Goal: Task Accomplishment & Management: Complete application form

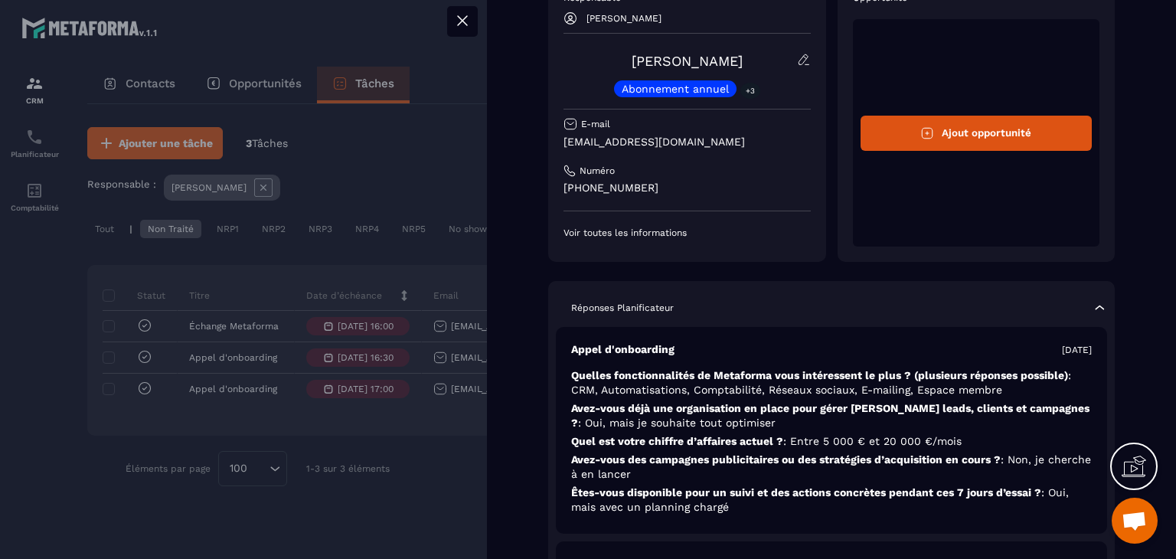
scroll to position [77, 0]
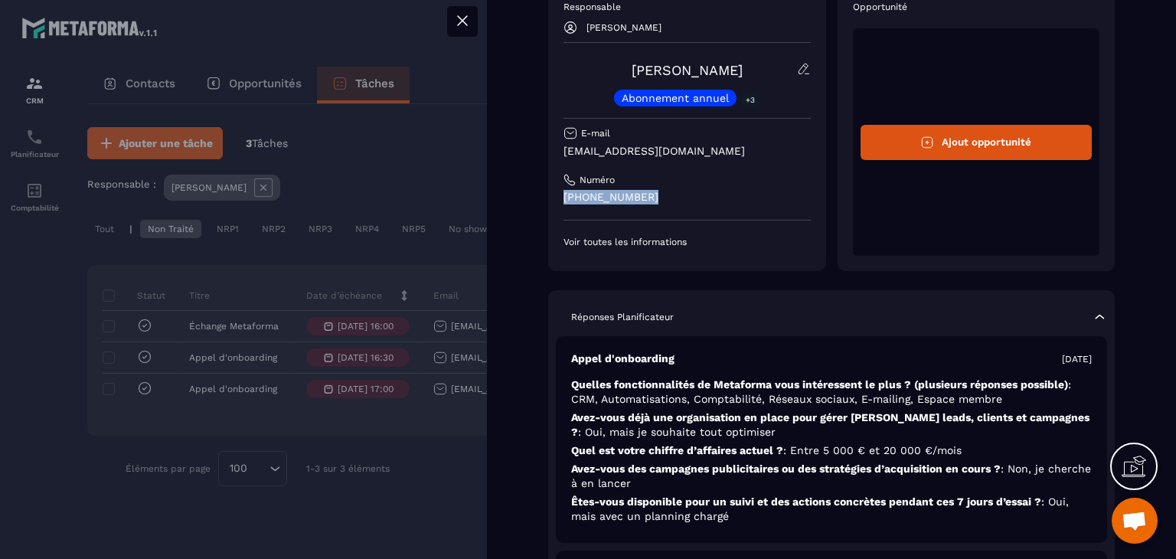
drag, startPoint x: 564, startPoint y: 195, endPoint x: 674, endPoint y: 207, distance: 110.1
click at [674, 207] on div "Responsable [PERSON_NAME] [PERSON_NAME] Abonnement annuel +3 E-mail [EMAIL_ADDR…" at bounding box center [687, 124] width 247 height 247
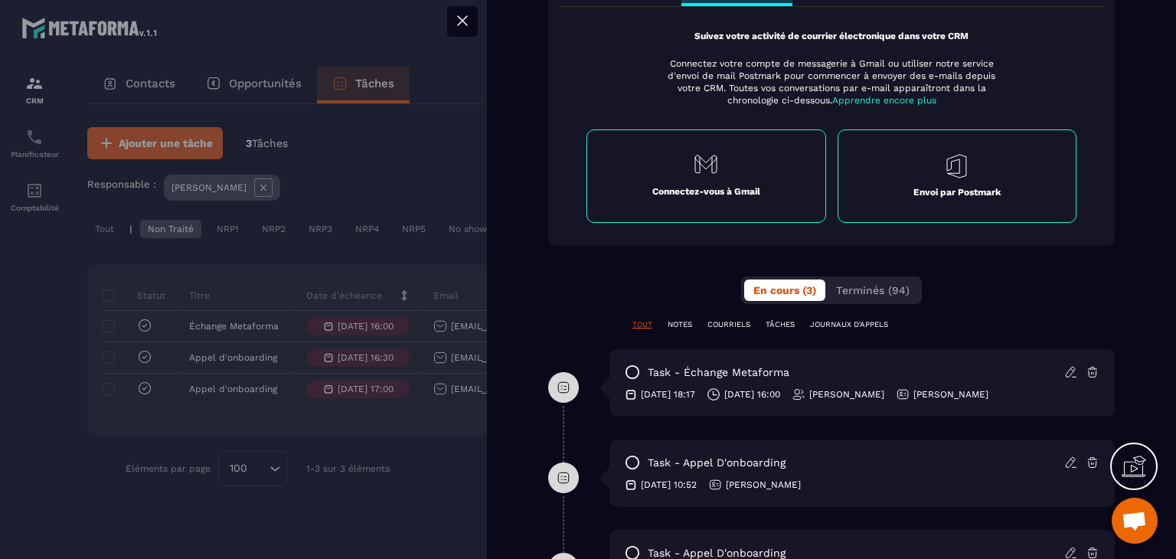
scroll to position [766, 0]
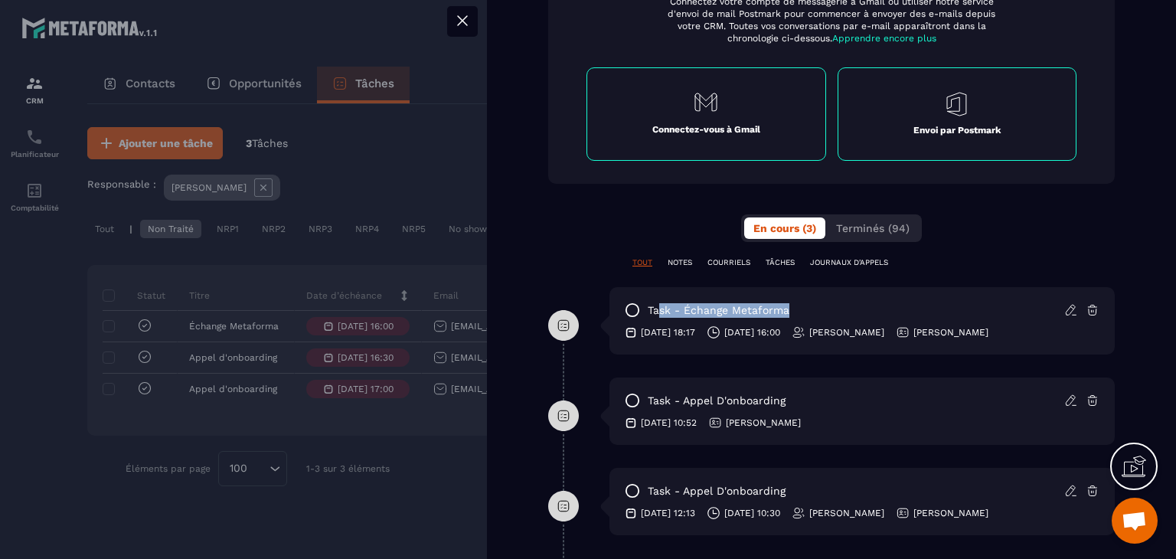
drag, startPoint x: 659, startPoint y: 306, endPoint x: 858, endPoint y: 303, distance: 199.9
click at [858, 303] on div "task - Échange Metaforma" at bounding box center [862, 310] width 475 height 15
click at [707, 311] on p "task - Échange Metaforma" at bounding box center [719, 310] width 142 height 15
drag, startPoint x: 718, startPoint y: 335, endPoint x: 762, endPoint y: 338, distance: 44.6
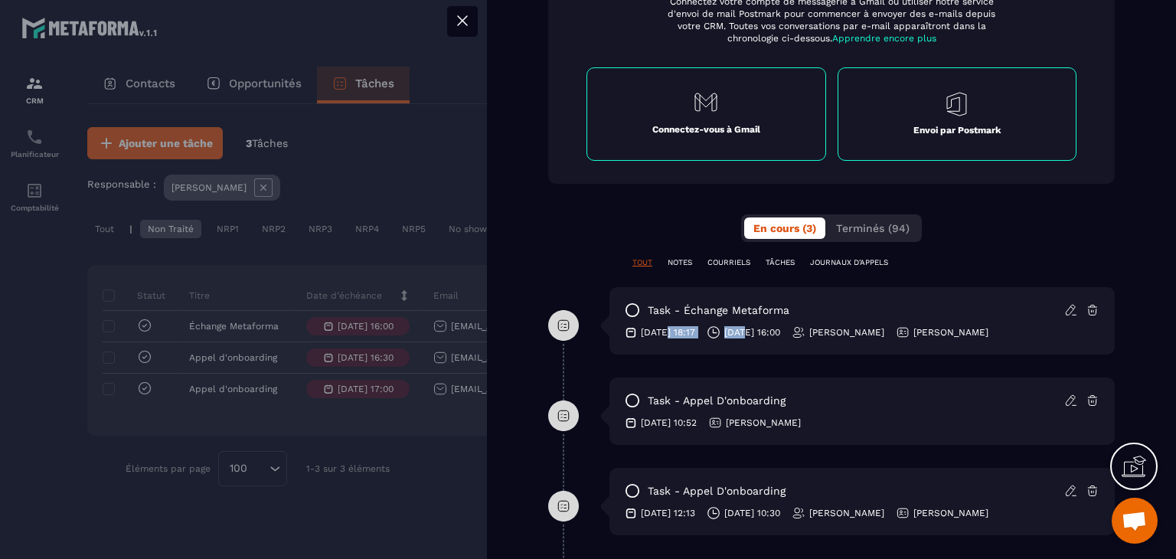
click at [762, 338] on div "task - Échange Metaforma [DATE] 18:17 [DATE] 16:00 [PERSON_NAME] [PERSON_NAME]" at bounding box center [862, 320] width 505 height 67
drag, startPoint x: 968, startPoint y: 332, endPoint x: 986, endPoint y: 332, distance: 18.4
click at [986, 332] on div "[DATE] 18:17 [DATE] 16:00 [PERSON_NAME] [PERSON_NAME]" at bounding box center [862, 332] width 475 height 14
click at [906, 310] on div "task - Échange Metaforma" at bounding box center [862, 310] width 475 height 15
click at [734, 262] on p "COURRIELS" at bounding box center [729, 262] width 43 height 11
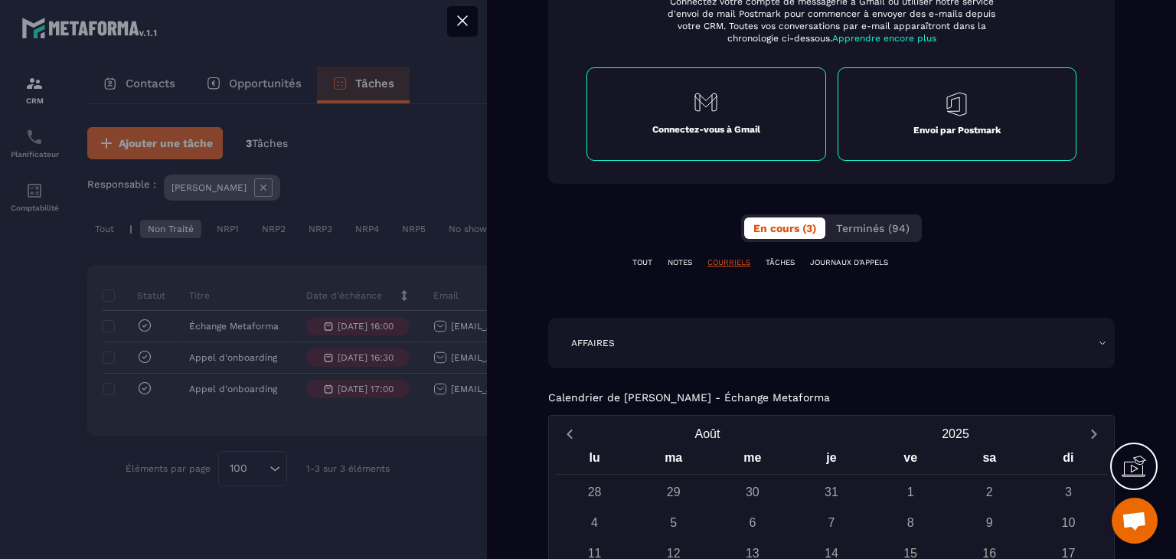
click at [695, 263] on div "TOUT NOTES COURRIELS TÂCHES JOURNAUX D'APPELS" at bounding box center [831, 262] width 567 height 11
click at [697, 257] on div "TOUT NOTES COURRIELS TÂCHES JOURNAUX D'APPELS" at bounding box center [831, 262] width 567 height 11
click at [787, 253] on div "**********" at bounding box center [831, 97] width 567 height 380
click at [793, 261] on p "TÂCHES" at bounding box center [780, 262] width 29 height 11
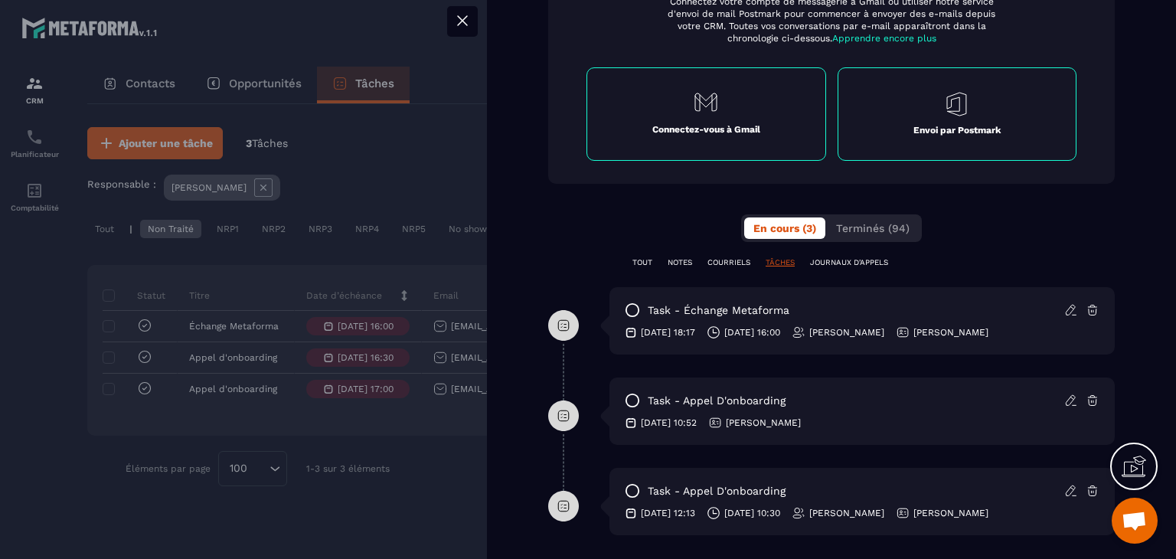
click at [845, 261] on p "JOURNAUX D'APPELS" at bounding box center [849, 262] width 78 height 11
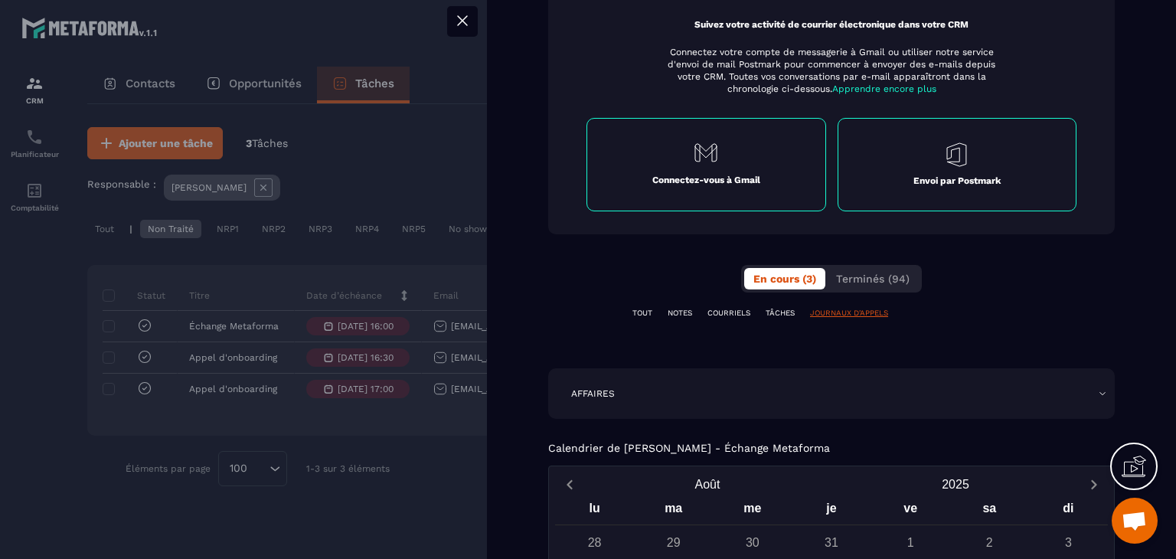
scroll to position [689, 0]
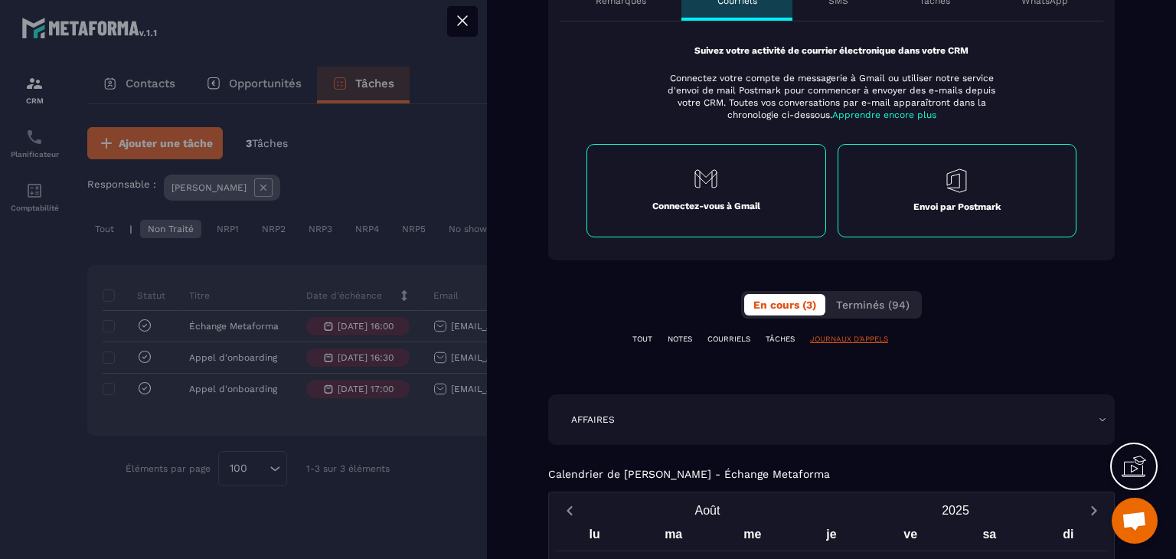
click at [644, 337] on p "TOUT" at bounding box center [643, 339] width 20 height 11
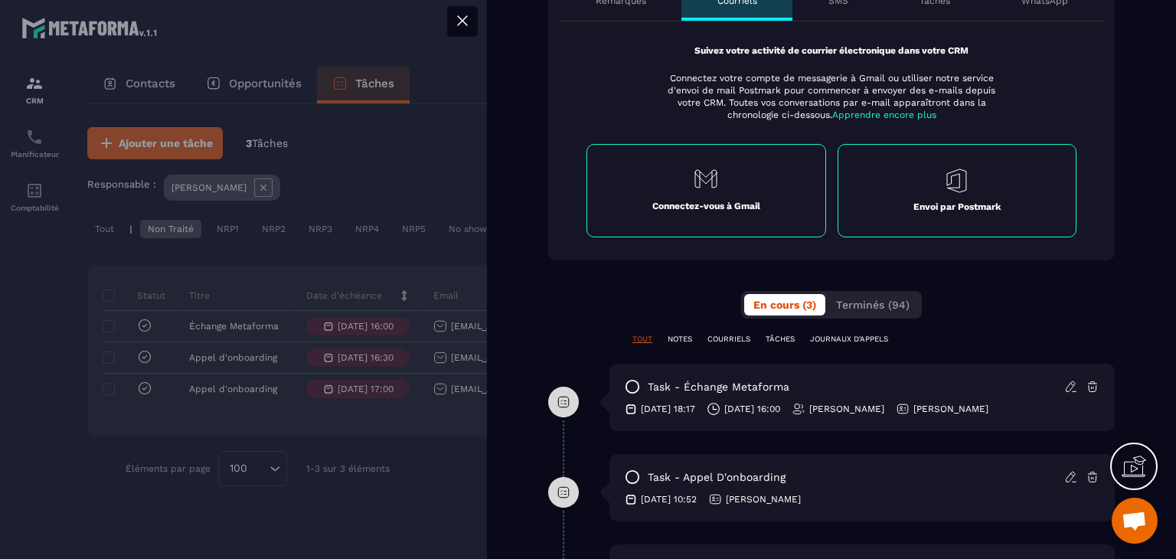
click at [459, 25] on icon at bounding box center [462, 20] width 18 height 18
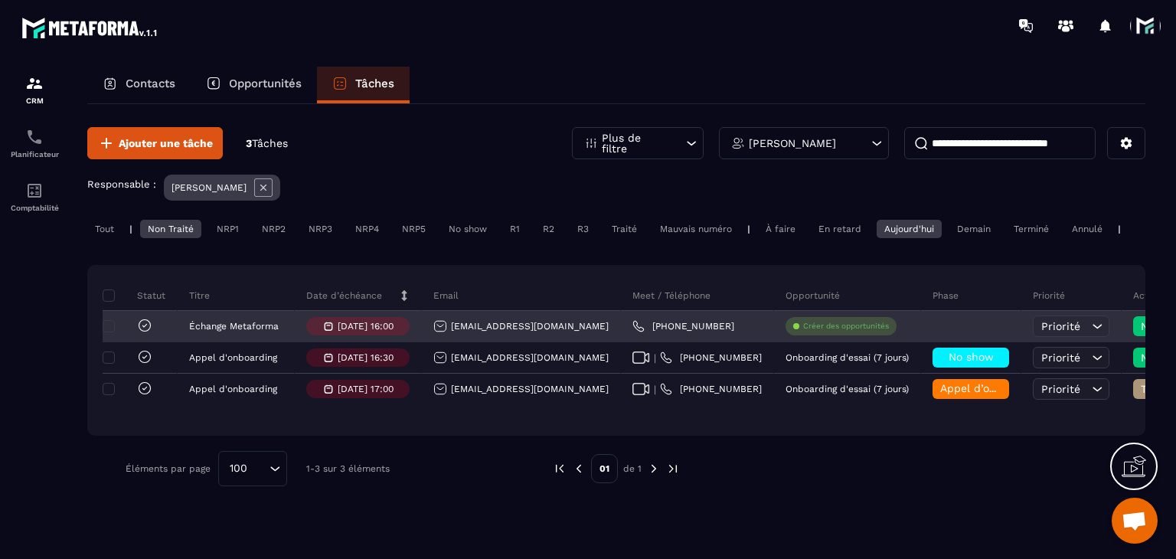
click at [803, 332] on p "Créer des opportunités" at bounding box center [846, 326] width 86 height 11
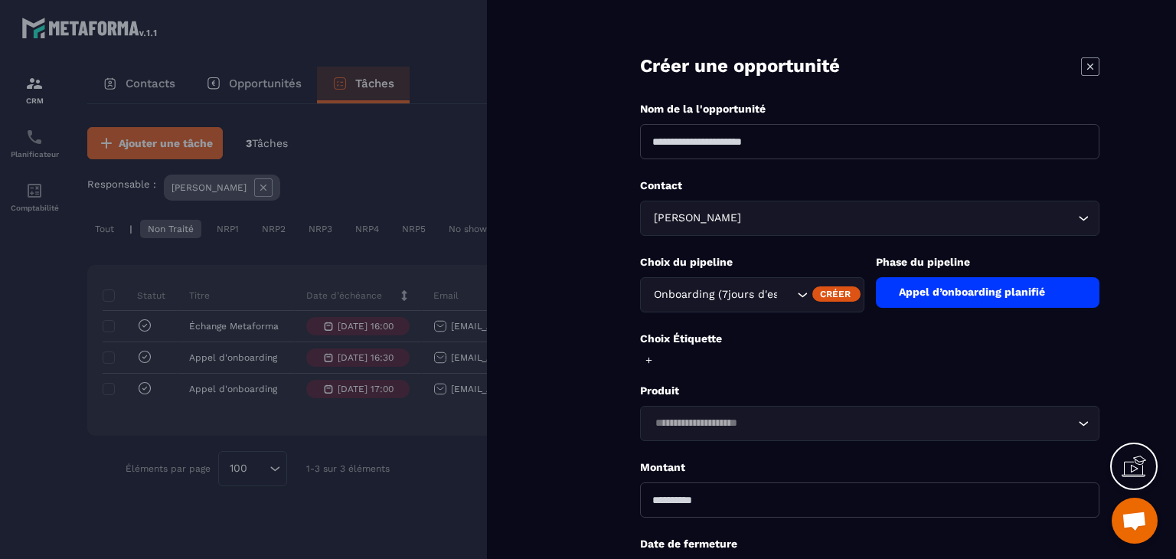
click at [672, 159] on form "**********" at bounding box center [870, 346] width 613 height 693
click at [672, 142] on input at bounding box center [869, 141] width 459 height 35
drag, startPoint x: 590, startPoint y: 168, endPoint x: 795, endPoint y: 128, distance: 208.5
click at [590, 168] on form "**********" at bounding box center [870, 346] width 613 height 693
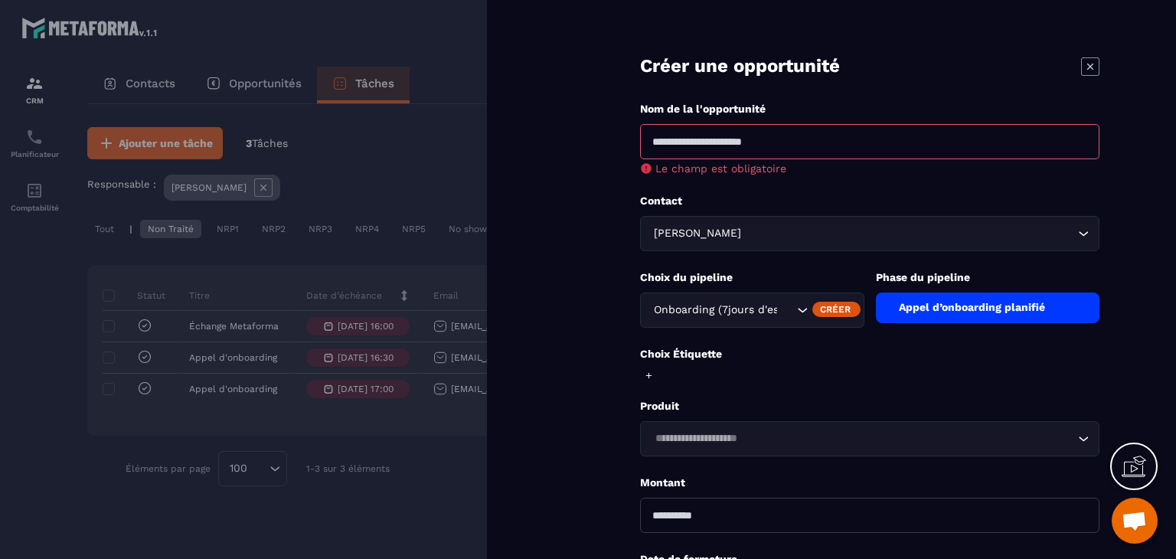
click at [1088, 59] on icon at bounding box center [1090, 66] width 18 height 18
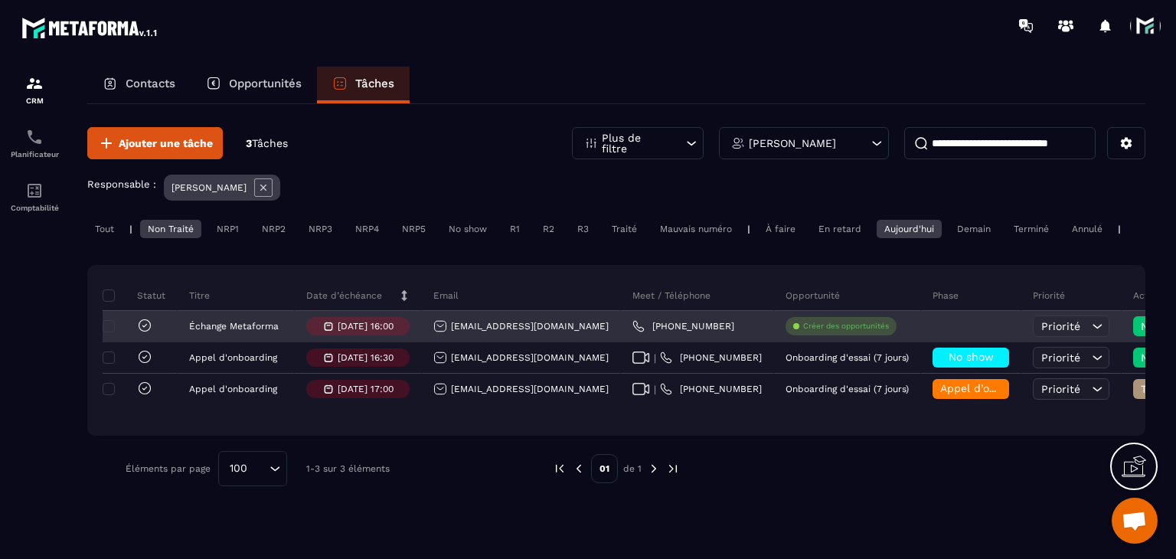
click at [803, 332] on p "Créer des opportunités" at bounding box center [846, 326] width 86 height 11
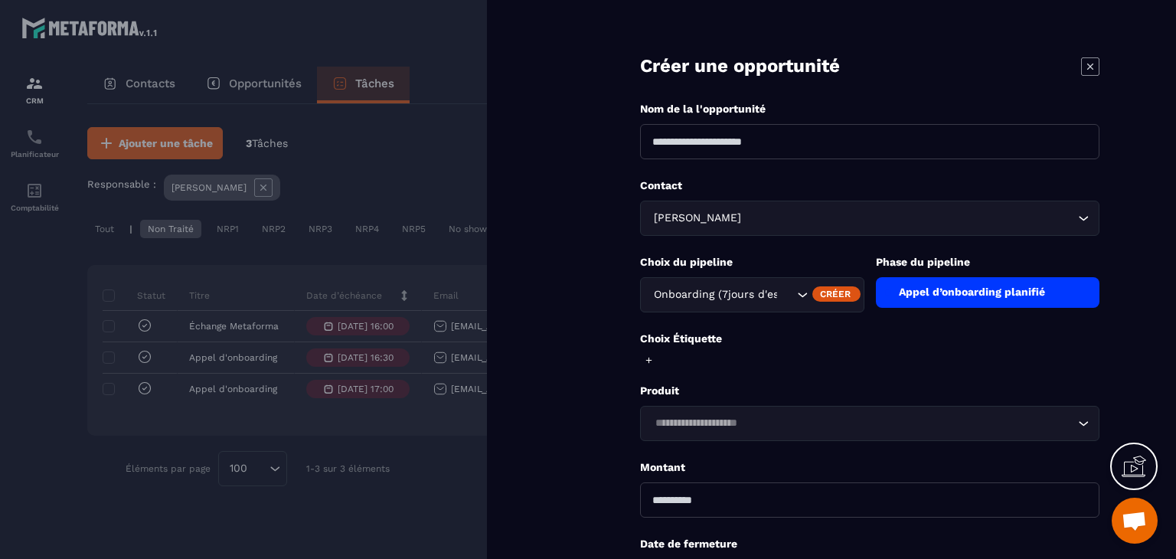
click at [781, 154] on input at bounding box center [869, 141] width 459 height 35
click at [773, 304] on div "Onboarding (7jours d'essai)" at bounding box center [752, 294] width 224 height 35
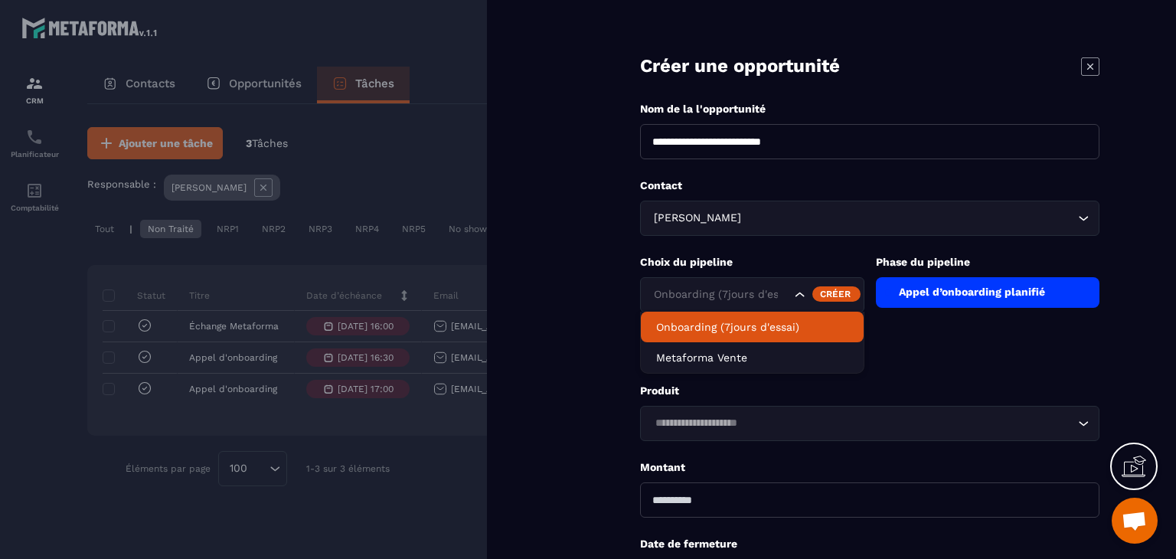
click at [773, 304] on div "Onboarding (7jours d'essai)" at bounding box center [752, 294] width 224 height 35
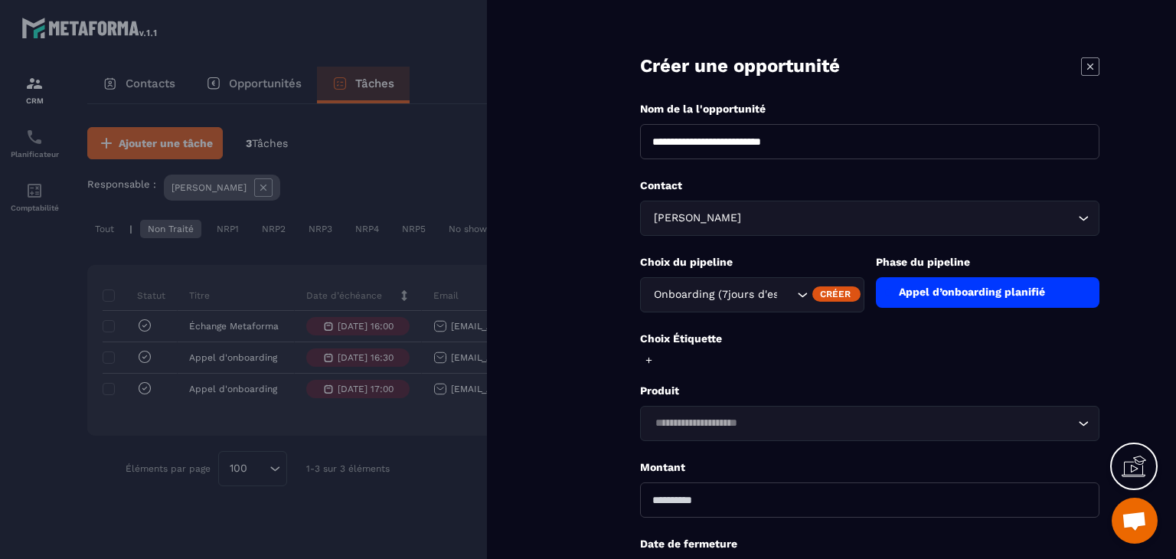
click at [771, 143] on input "**********" at bounding box center [869, 141] width 459 height 35
type input "**********"
click at [783, 257] on p "Choix du pipeline" at bounding box center [752, 262] width 224 height 15
click at [778, 292] on input "Search for option" at bounding box center [785, 294] width 15 height 17
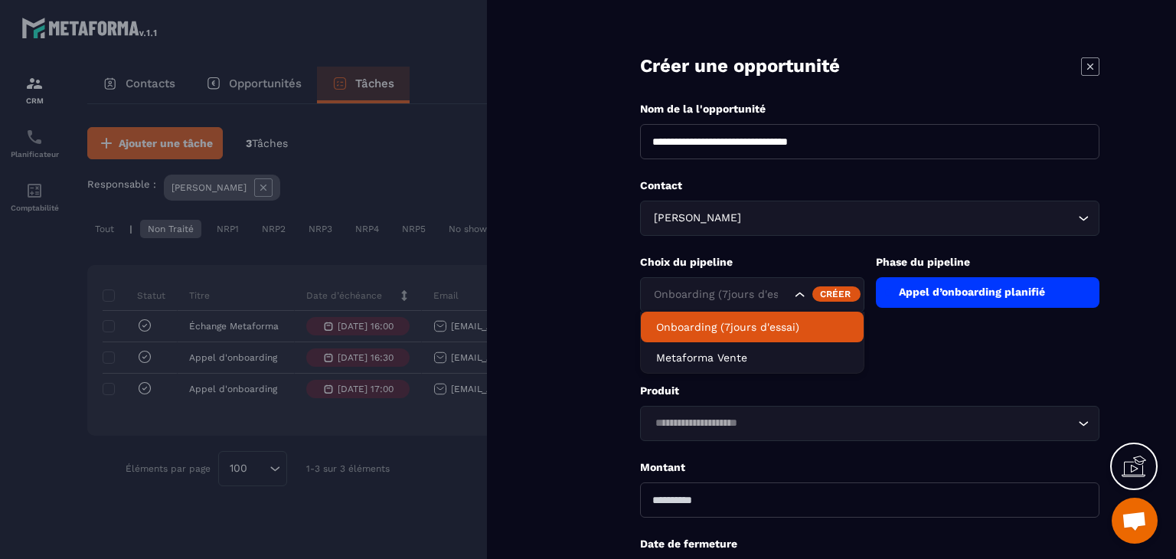
click at [812, 303] on div "Onboarding (7jours d'essai)" at bounding box center [752, 294] width 224 height 35
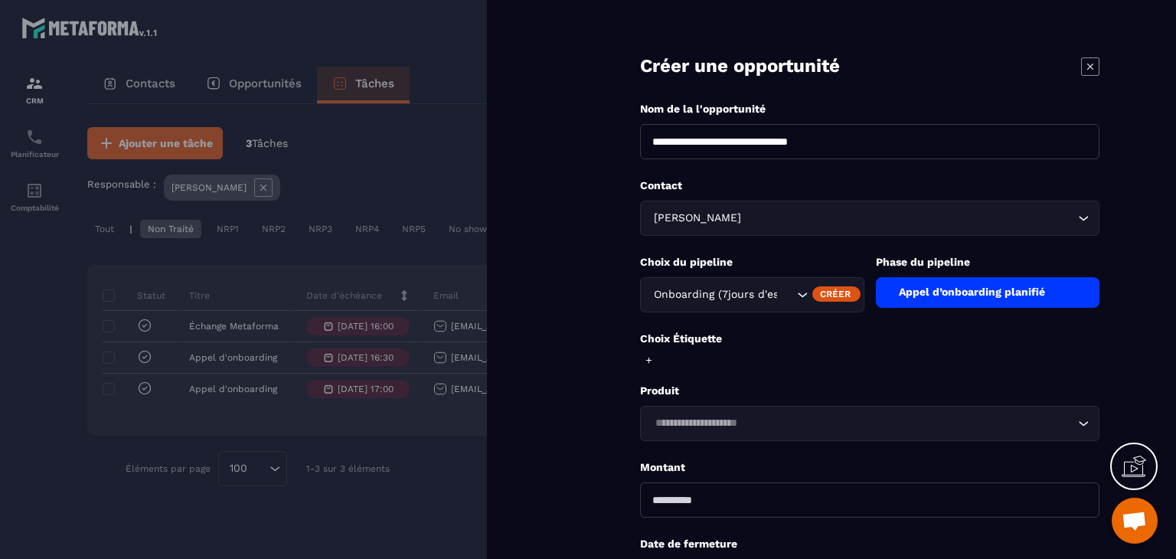
scroll to position [133, 0]
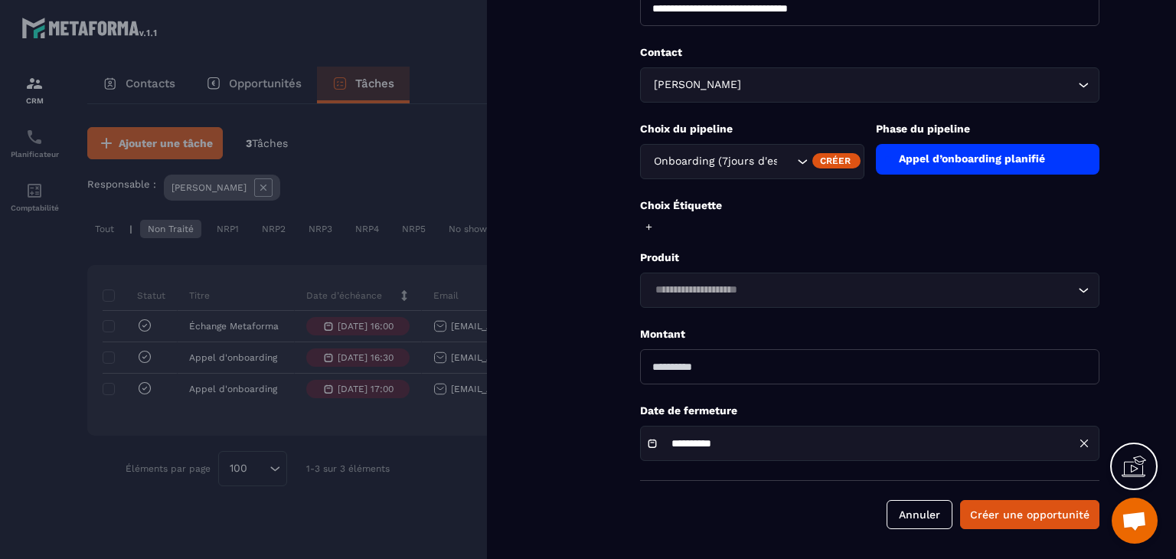
click at [960, 147] on div "Appel d’onboarding planifié" at bounding box center [988, 159] width 224 height 31
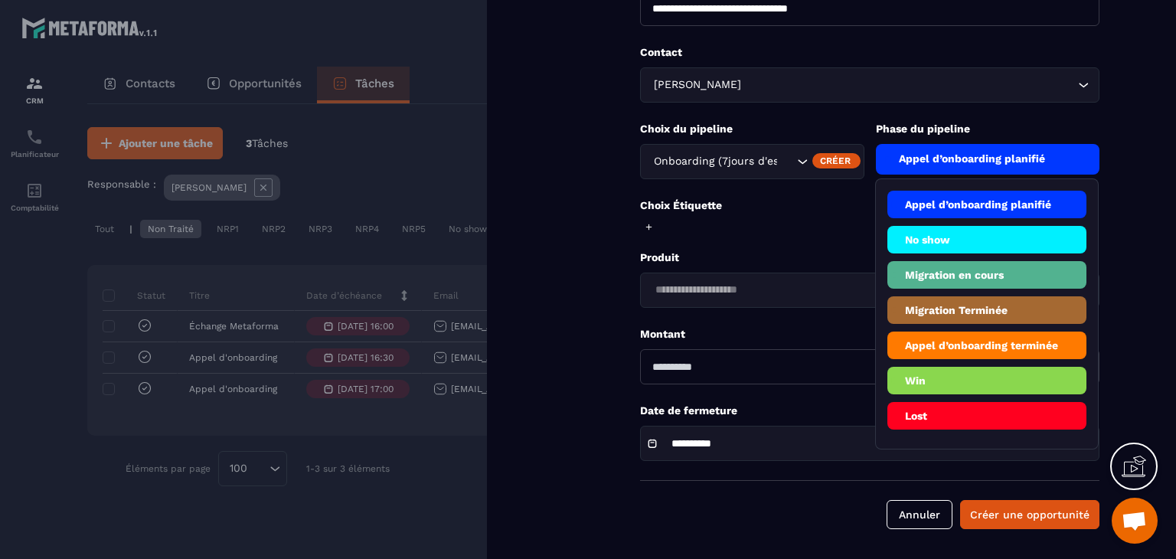
click at [960, 261] on li "No show" at bounding box center [988, 275] width 200 height 28
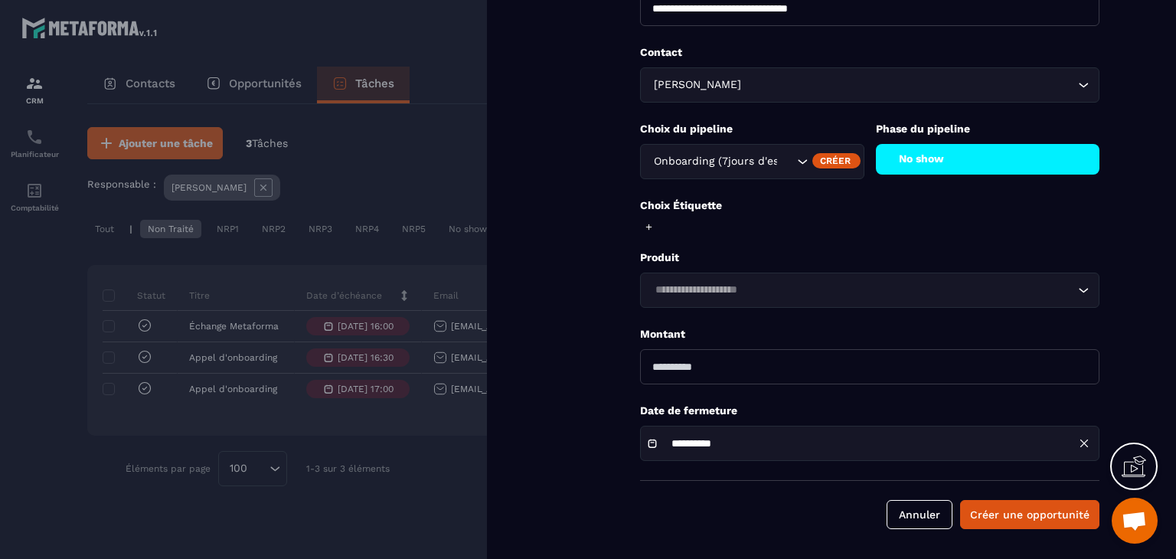
click at [741, 303] on div "Loading..." at bounding box center [869, 290] width 459 height 35
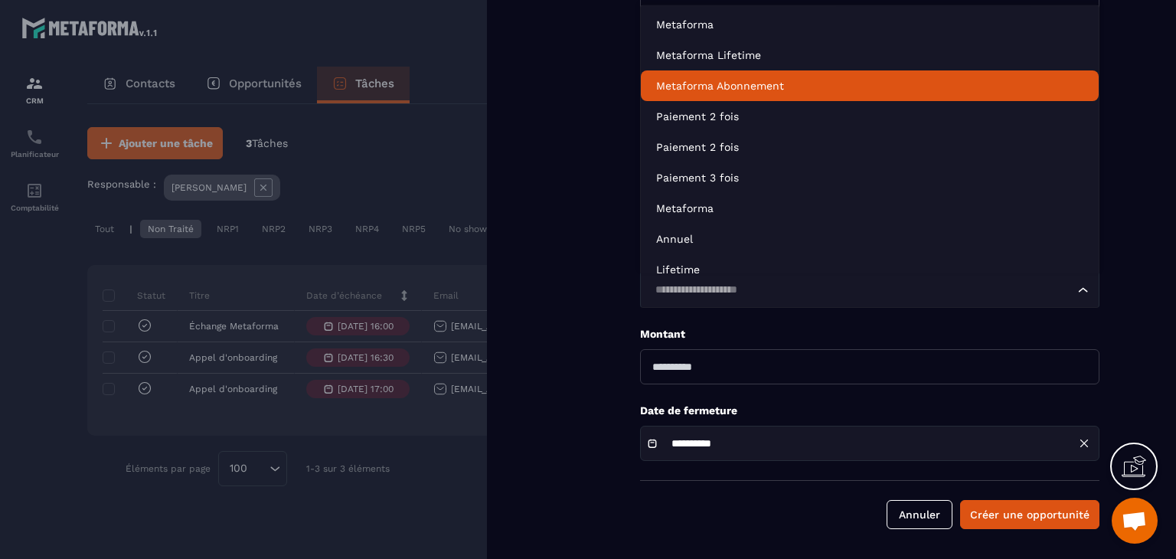
click at [708, 86] on p "Metaforma Abonnement" at bounding box center [869, 85] width 427 height 15
type input "*****"
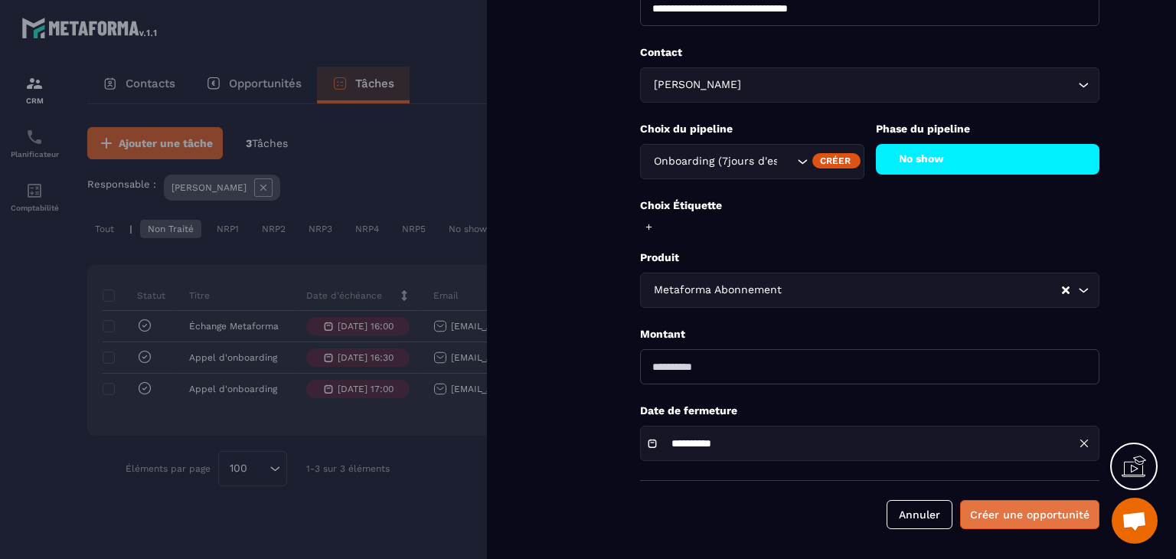
click at [974, 515] on button "Créer une opportunité" at bounding box center [1029, 514] width 139 height 29
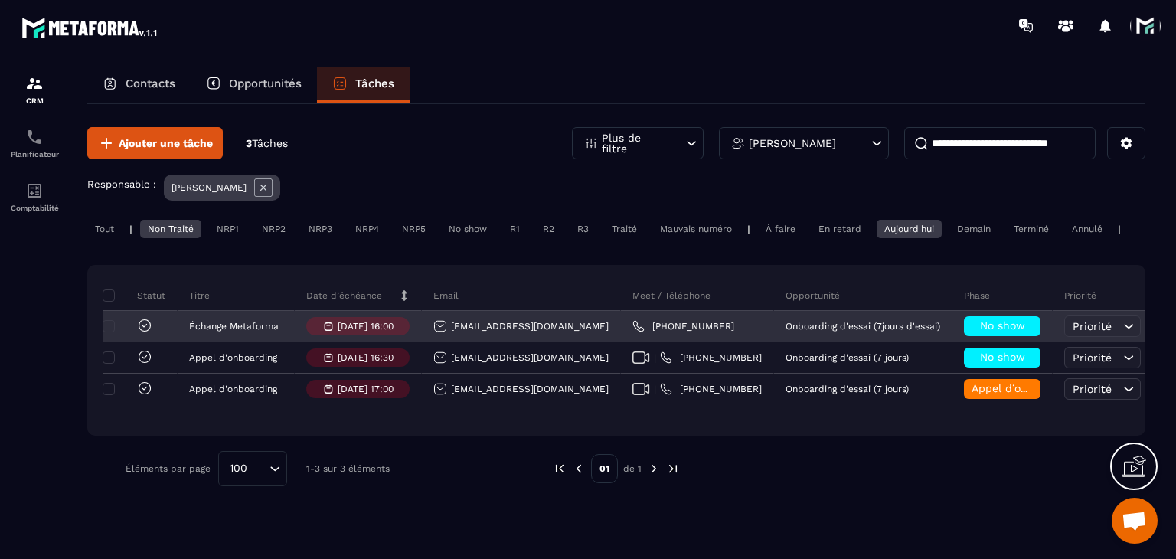
click at [472, 333] on div "[EMAIL_ADDRESS][DOMAIN_NAME]" at bounding box center [520, 326] width 175 height 14
